Goal: Navigation & Orientation: Go to known website

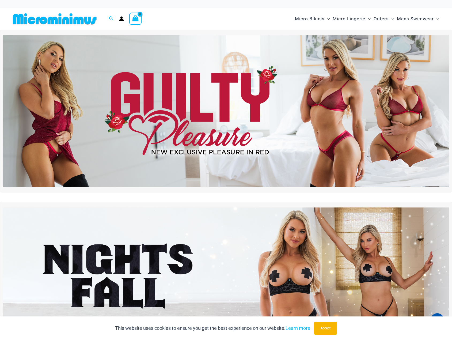
click at [45, 18] on img at bounding box center [55, 19] width 88 height 12
click at [121, 19] on icon "Account icon link" at bounding box center [121, 20] width 5 height 2
